Goal: Register for event/course

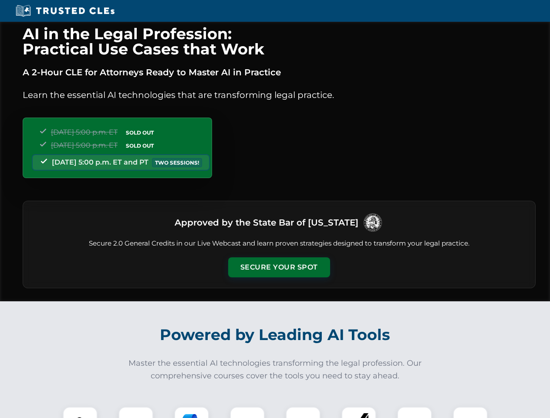
click at [279, 267] on button "Secure Your Spot" at bounding box center [279, 267] width 102 height 20
click at [80, 412] on img at bounding box center [80, 424] width 25 height 25
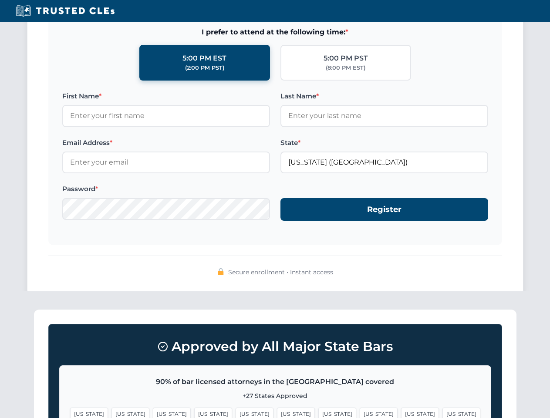
click at [277, 412] on span "[US_STATE]" at bounding box center [296, 414] width 38 height 13
click at [318, 412] on span "[US_STATE]" at bounding box center [337, 414] width 38 height 13
click at [401, 412] on span "[US_STATE]" at bounding box center [420, 414] width 38 height 13
